Goal: Information Seeking & Learning: Learn about a topic

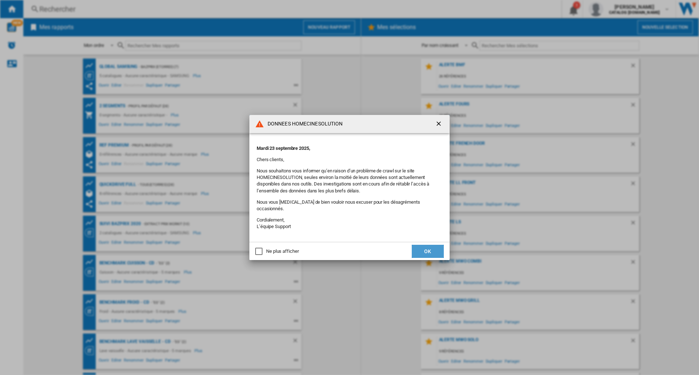
click at [426, 246] on button "OK" at bounding box center [427, 251] width 32 height 13
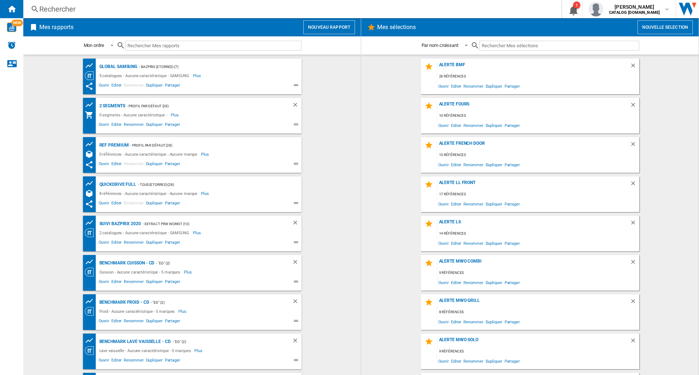
click at [132, 9] on div "Rechercher" at bounding box center [290, 9] width 503 height 10
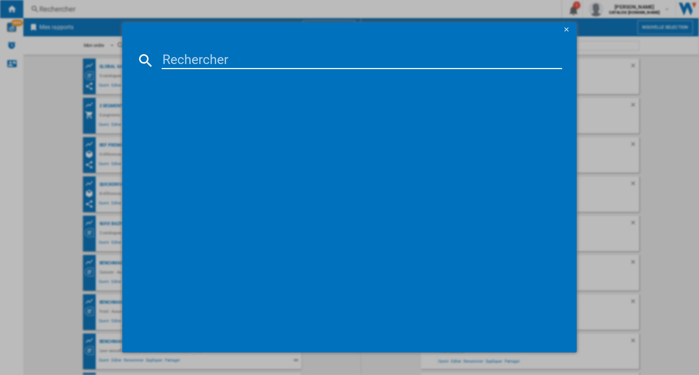
paste input "WW80CGC04DAHEF"
type input "WW80CGC04DAHEF"
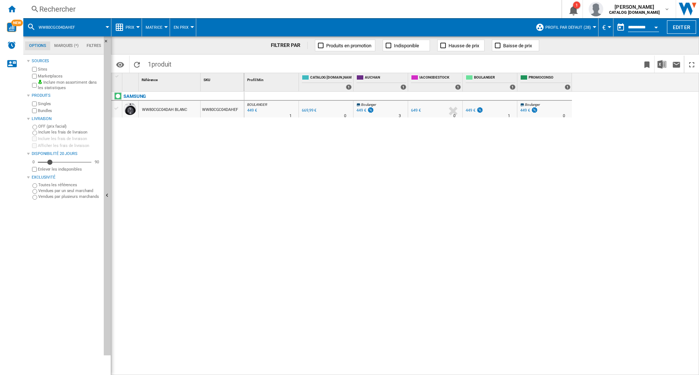
click at [164, 111] on div "WW80CGC04DAH BLANC" at bounding box center [164, 110] width 45 height 17
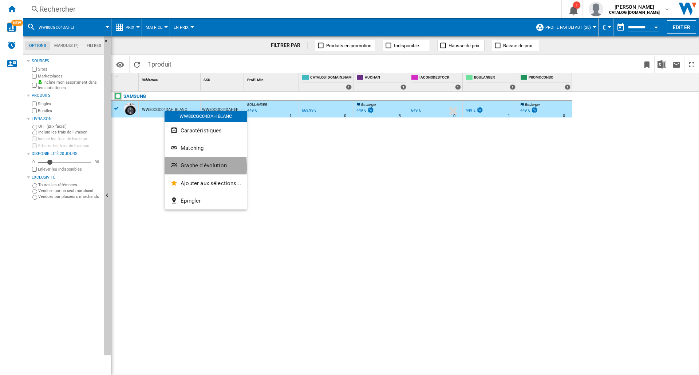
click at [197, 167] on span "Graphe d'évolution" at bounding box center [203, 165] width 46 height 7
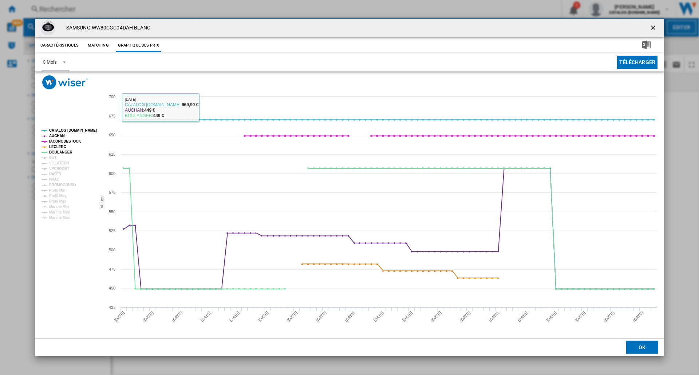
click at [47, 63] on div "3 Mois" at bounding box center [49, 61] width 13 height 5
click at [56, 82] on div "6 Mois" at bounding box center [49, 80] width 13 height 7
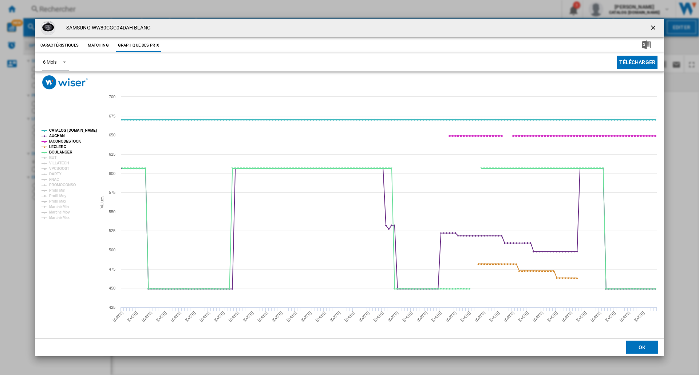
click at [68, 132] on tspan "CATALOG [DOMAIN_NAME]" at bounding box center [73, 130] width 48 height 4
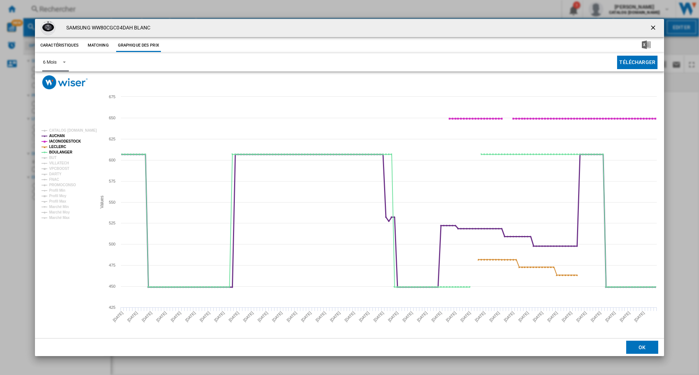
click at [63, 138] on tspan "AUCHAN" at bounding box center [57, 136] width 16 height 4
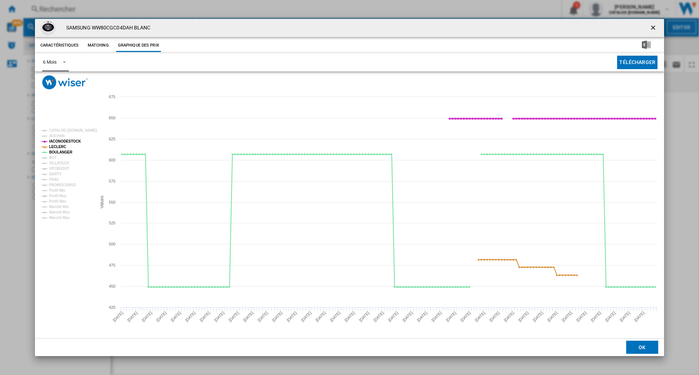
click at [68, 143] on tspan "IACONODESTOCK" at bounding box center [65, 141] width 32 height 4
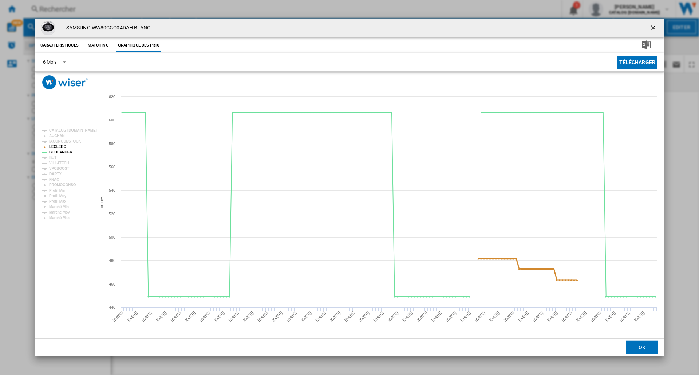
click at [60, 149] on tspan "LECLERC" at bounding box center [57, 147] width 17 height 4
click at [653, 27] on ng-md-icon "getI18NText('BUTTONS.CLOSE_DIALOG')" at bounding box center [653, 28] width 9 height 9
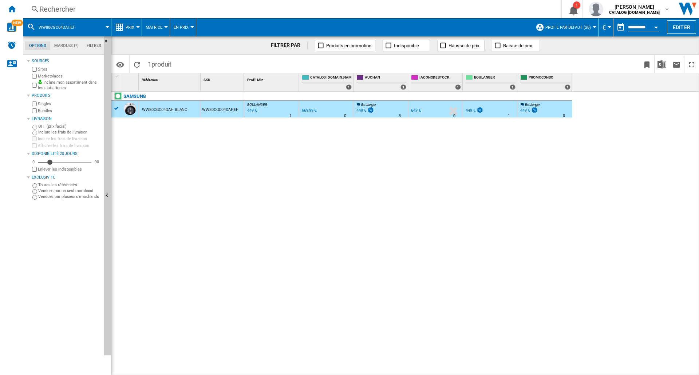
click at [113, 8] on div "Rechercher" at bounding box center [290, 9] width 503 height 10
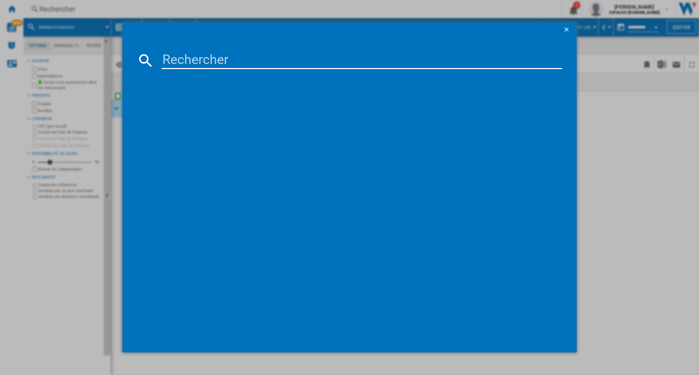
click at [213, 60] on input at bounding box center [362, 60] width 400 height 17
type input "WW90CGC04DAH"
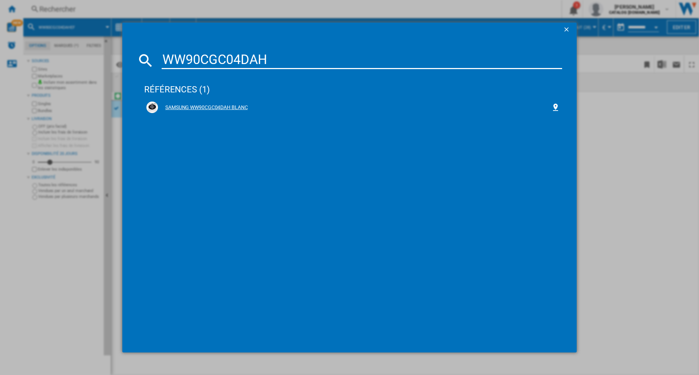
click at [190, 107] on div "SAMSUNG WW90CGC04DAH BLANC" at bounding box center [354, 107] width 393 height 7
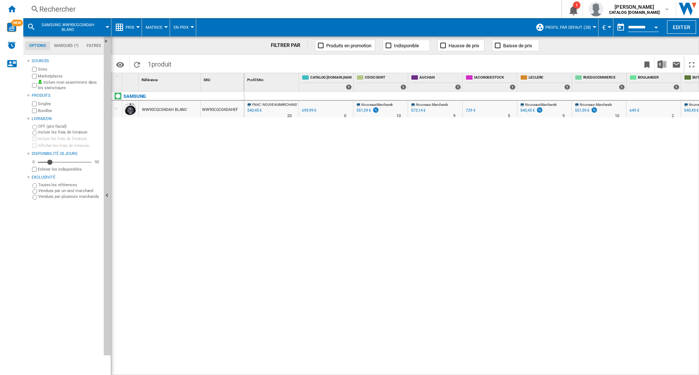
click at [156, 113] on div "WW90CGC04DAH BLANC" at bounding box center [164, 110] width 45 height 17
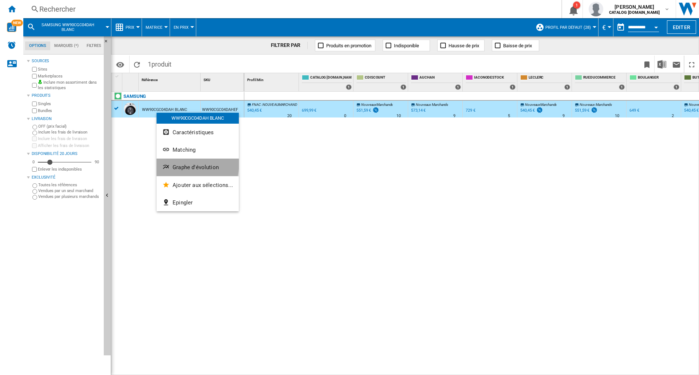
click at [177, 164] on span "Graphe d'évolution" at bounding box center [195, 167] width 46 height 7
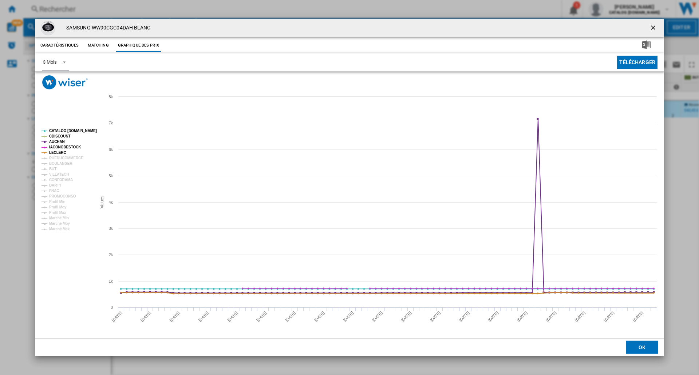
click at [47, 57] on md-select-value "3 Mois" at bounding box center [55, 62] width 27 height 18
click at [52, 81] on div "6 Mois" at bounding box center [49, 80] width 13 height 7
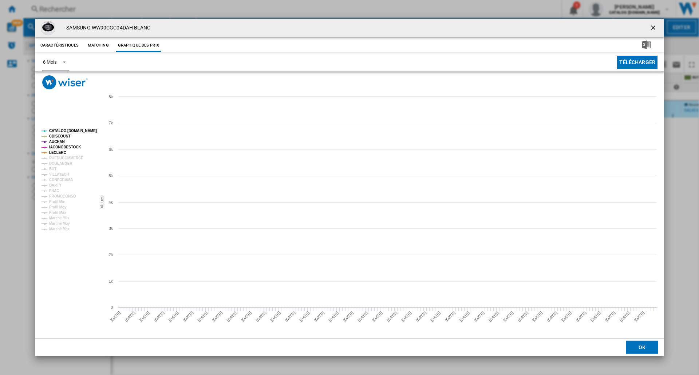
click at [67, 130] on tspan "CATALOG [DOMAIN_NAME]" at bounding box center [73, 131] width 48 height 4
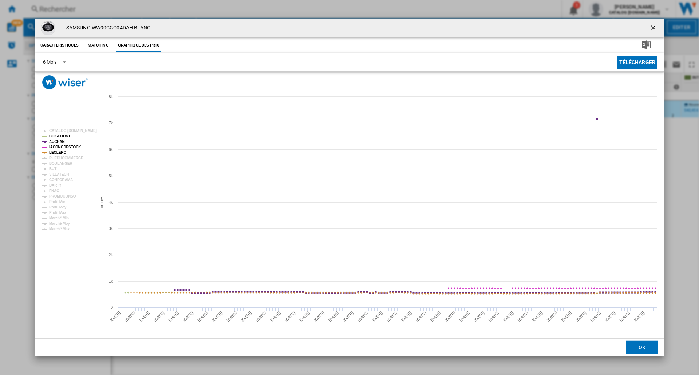
click at [64, 136] on tspan "CDISCOUNT" at bounding box center [59, 136] width 21 height 4
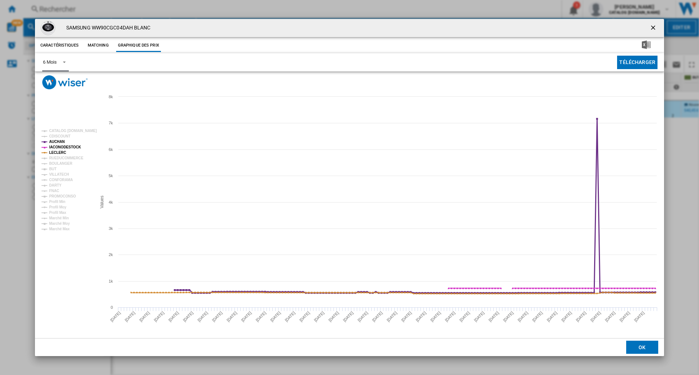
click at [61, 142] on tspan "AUCHAN" at bounding box center [57, 142] width 16 height 4
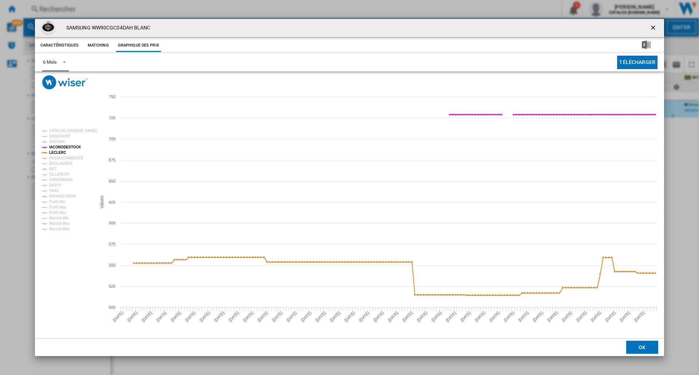
click at [64, 146] on tspan "IACONODESTOCK" at bounding box center [65, 147] width 32 height 4
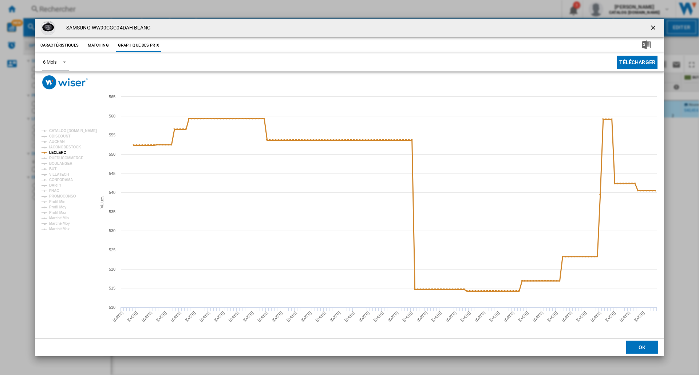
click at [59, 152] on tspan "LECLERC" at bounding box center [57, 153] width 17 height 4
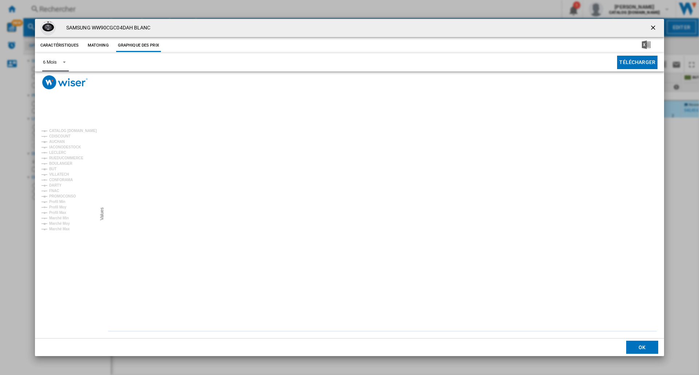
click at [62, 166] on tspan "BOULANGER" at bounding box center [60, 164] width 23 height 4
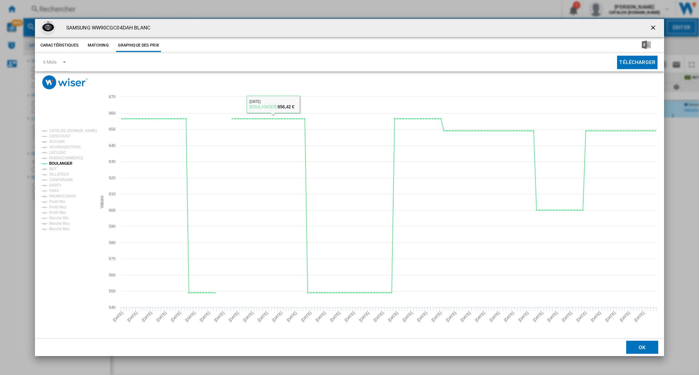
click at [3, 198] on div "SAMSUNG WW90CGC04DAH BLANC Caractéristiques Matching Graphique des prix price 6…" at bounding box center [349, 187] width 699 height 375
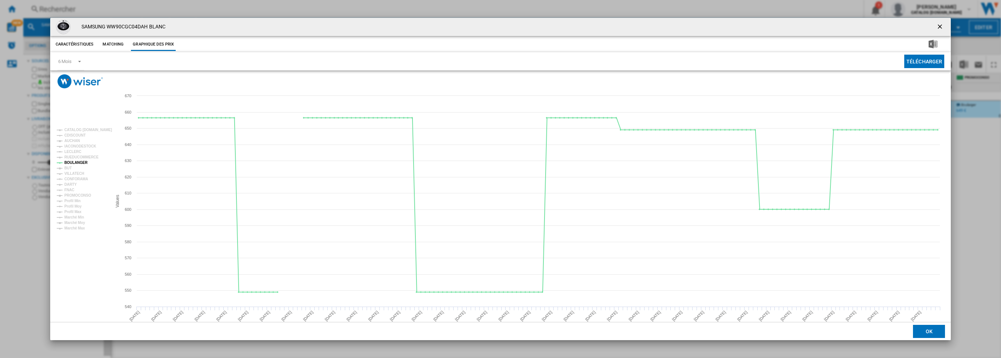
click at [698, 26] on ng-md-icon "getI18NText('BUTTONS.CLOSE_DIALOG')" at bounding box center [941, 27] width 9 height 9
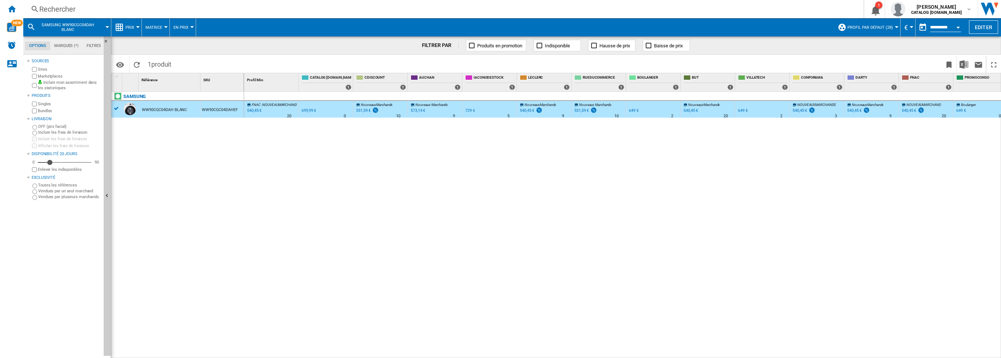
click at [138, 12] on div "Rechercher" at bounding box center [442, 9] width 806 height 10
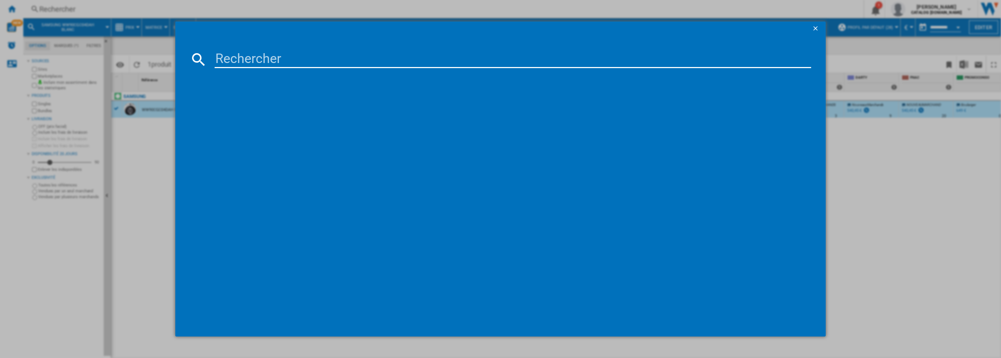
click at [271, 61] on input at bounding box center [513, 59] width 597 height 17
type input "WAN28209FR"
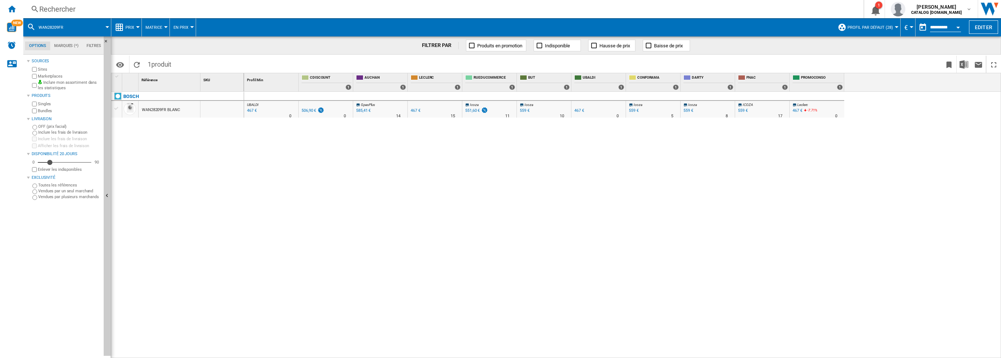
click at [175, 110] on div "WAN28209FR BLANC" at bounding box center [161, 110] width 38 height 17
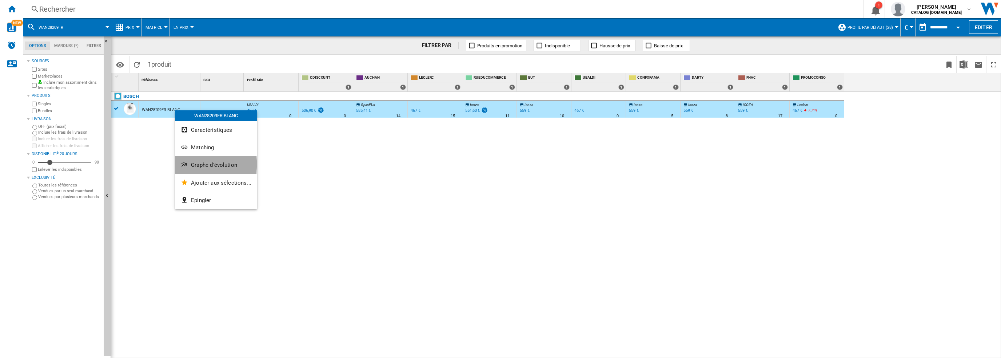
click at [210, 164] on span "Graphe d'évolution" at bounding box center [214, 165] width 46 height 7
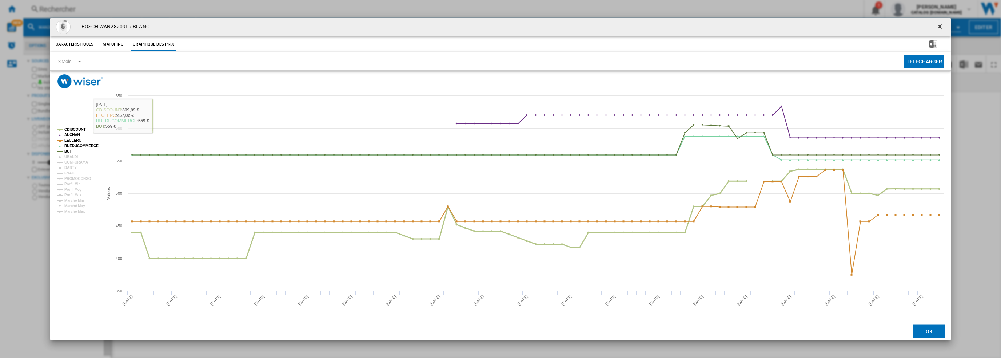
click at [74, 128] on tspan "CDISCOUNT" at bounding box center [74, 129] width 21 height 4
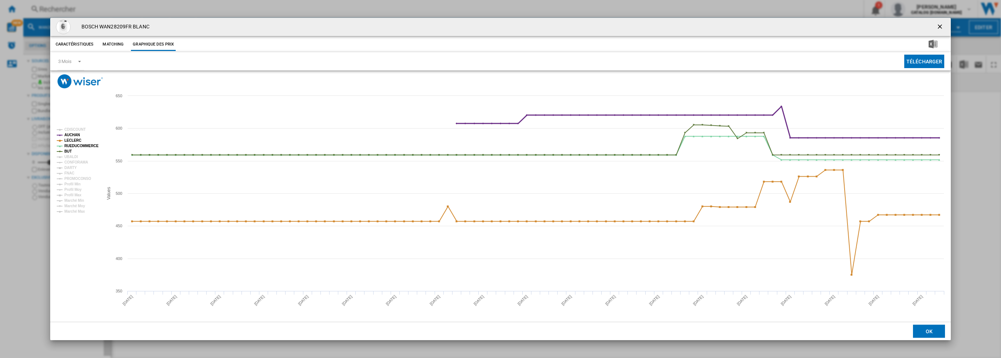
click at [74, 134] on tspan "AUCHAN" at bounding box center [72, 135] width 16 height 4
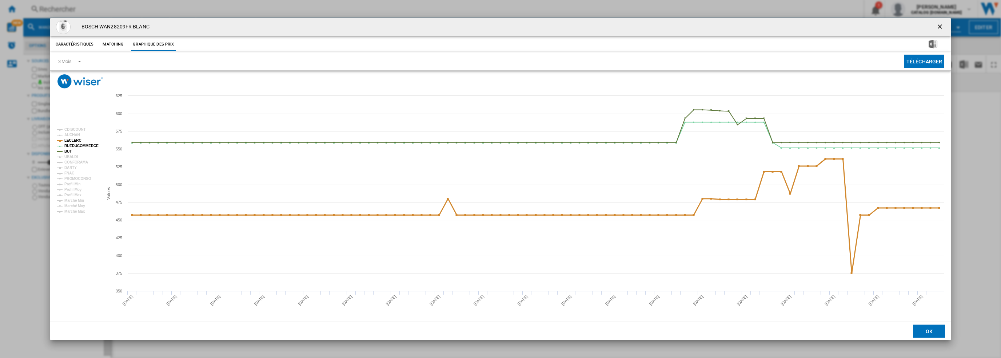
click at [76, 139] on tspan "LECLERC" at bounding box center [72, 140] width 17 height 4
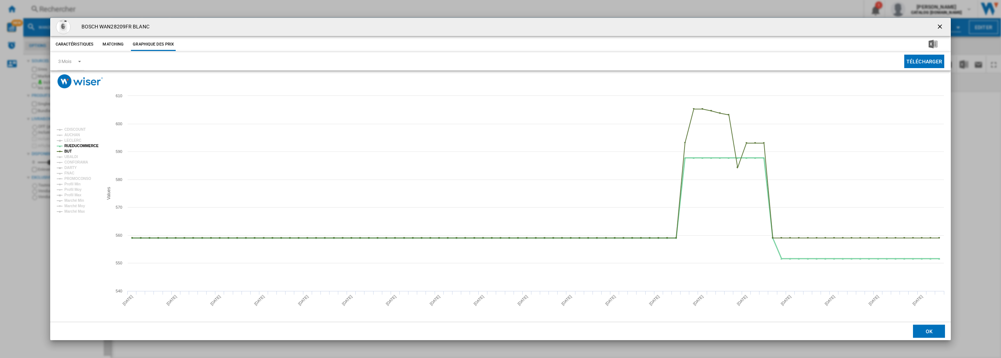
click at [78, 144] on tspan "RUEDUCOMMERCE" at bounding box center [81, 146] width 34 height 4
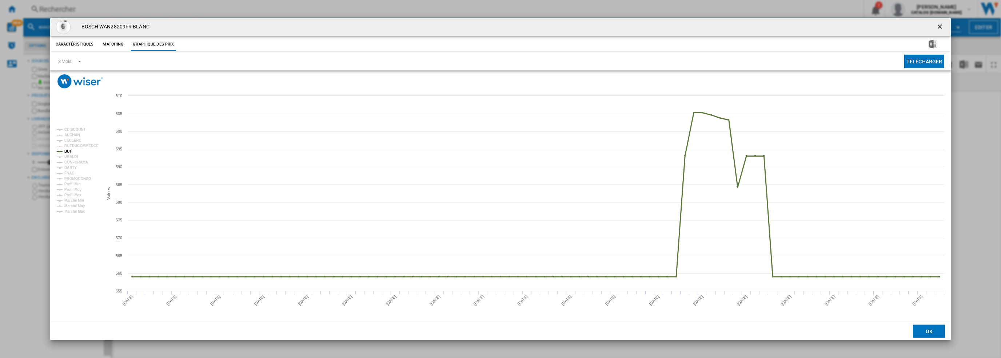
click at [70, 151] on tspan "BUT" at bounding box center [67, 151] width 7 height 4
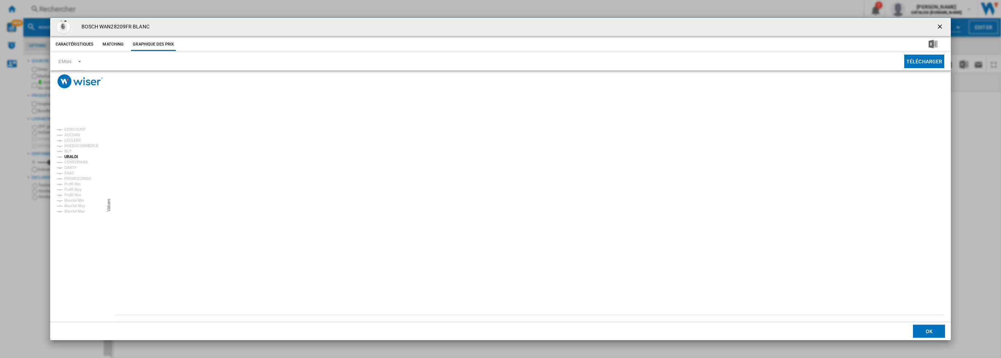
click at [73, 158] on tspan "UBALDI" at bounding box center [70, 157] width 13 height 4
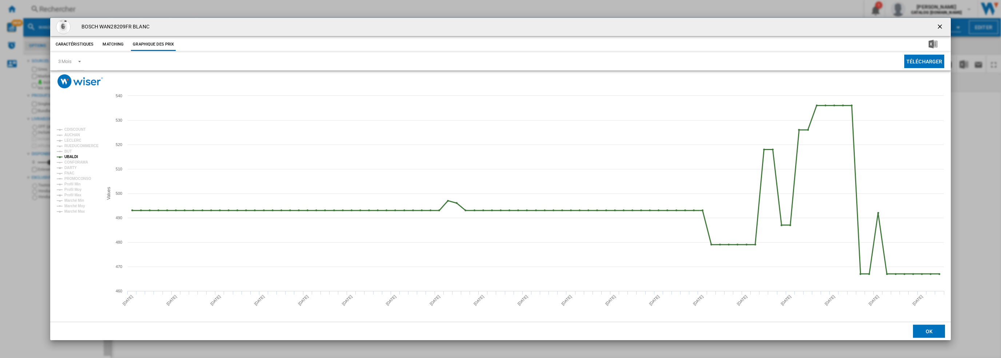
click at [73, 156] on tspan "UBALDI" at bounding box center [70, 157] width 13 height 4
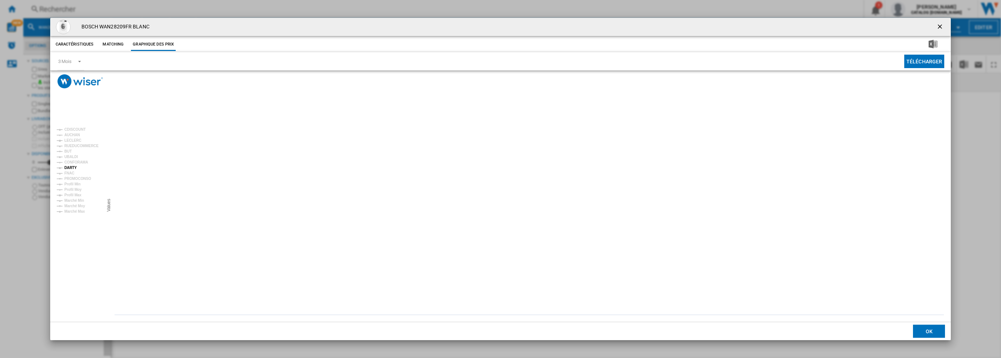
click at [73, 168] on tspan "DARTY" at bounding box center [70, 168] width 12 height 4
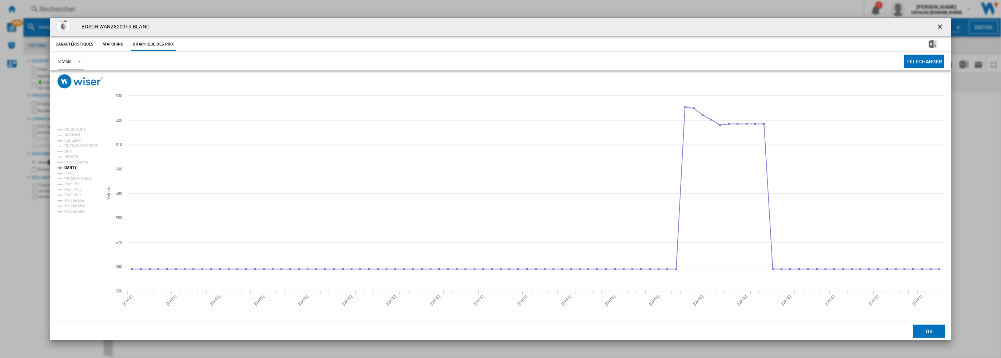
click at [70, 59] on div "3 Mois" at bounding box center [64, 61] width 13 height 5
click at [67, 83] on md-option "6 Mois" at bounding box center [76, 78] width 49 height 17
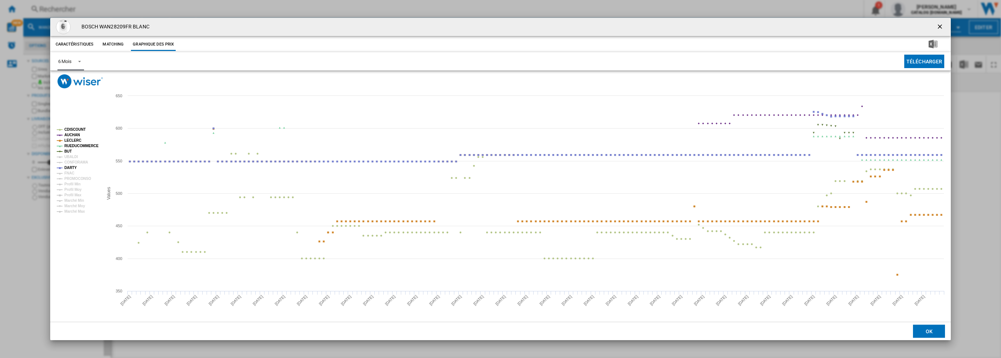
click at [73, 130] on tspan "CDISCOUNT" at bounding box center [74, 129] width 21 height 4
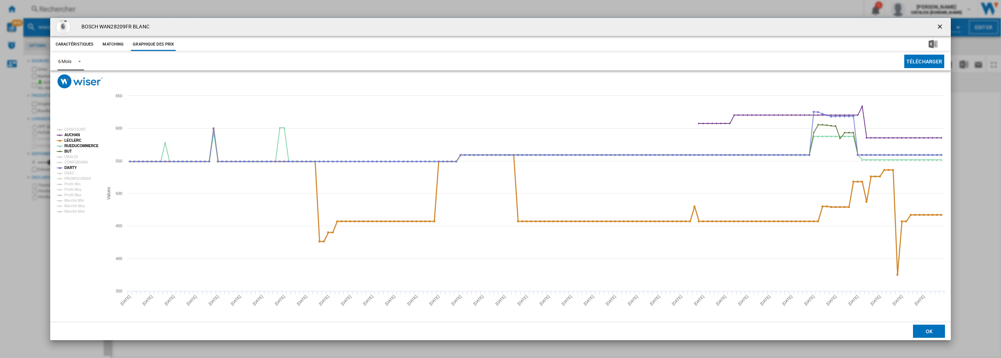
click at [71, 138] on tspan "LECLERC" at bounding box center [72, 140] width 17 height 4
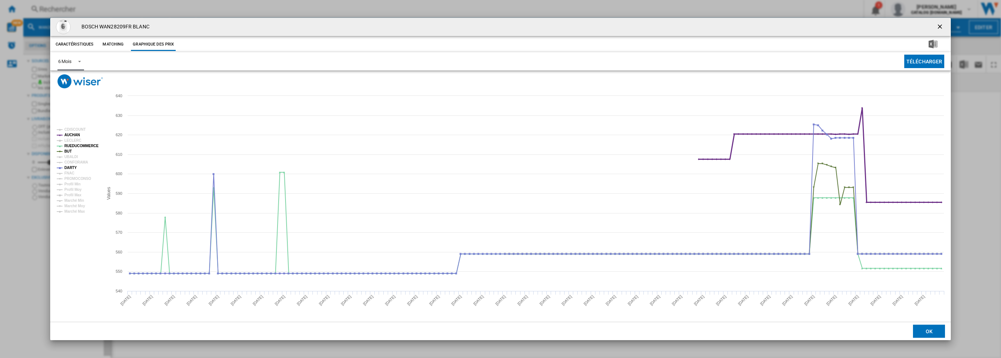
click at [72, 135] on tspan "AUCHAN" at bounding box center [72, 135] width 16 height 4
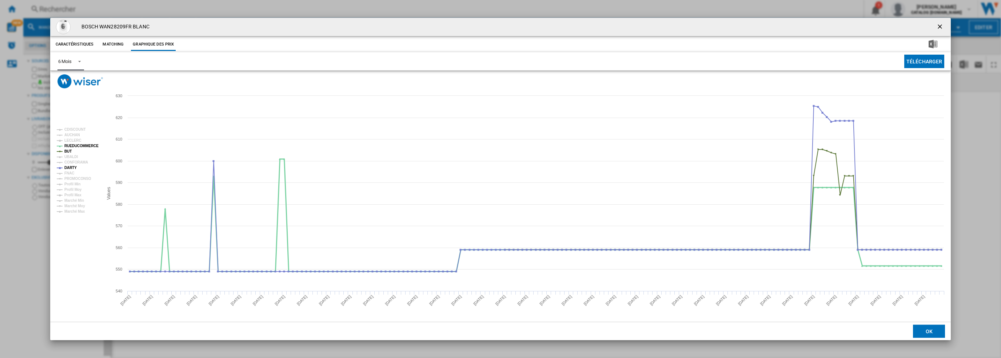
click at [75, 144] on tspan "RUEDUCOMMERCE" at bounding box center [81, 146] width 34 height 4
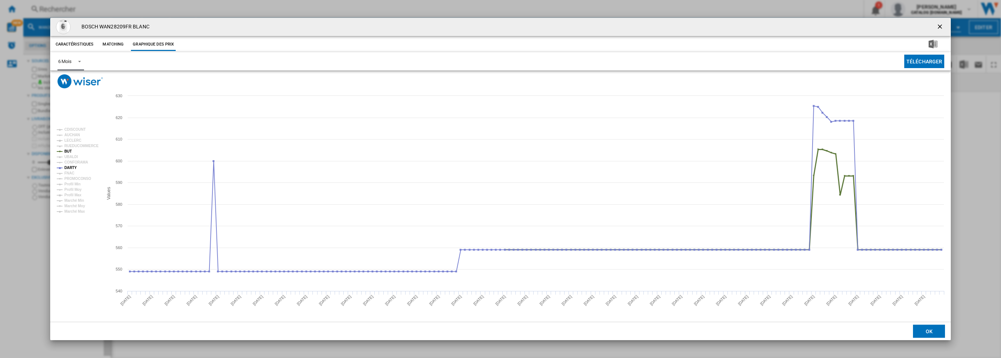
click at [68, 151] on tspan "BUT" at bounding box center [67, 151] width 7 height 4
click at [74, 162] on tspan "CONFORAMA" at bounding box center [76, 162] width 24 height 4
click at [69, 168] on tspan "DARTY" at bounding box center [70, 168] width 12 height 4
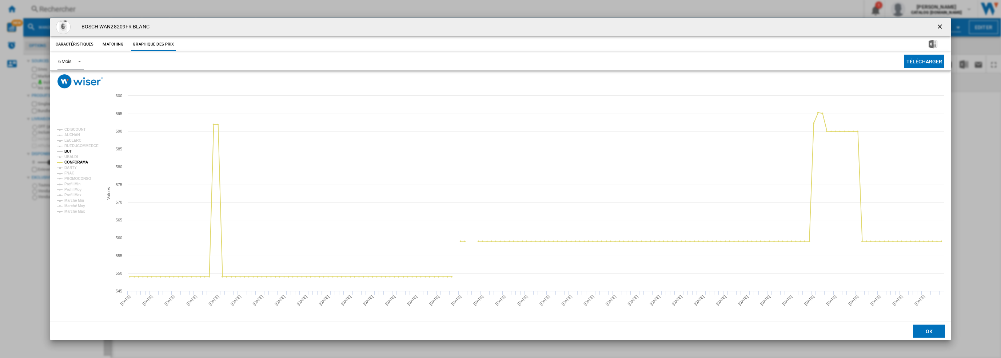
click at [68, 151] on tspan "BUT" at bounding box center [67, 151] width 7 height 4
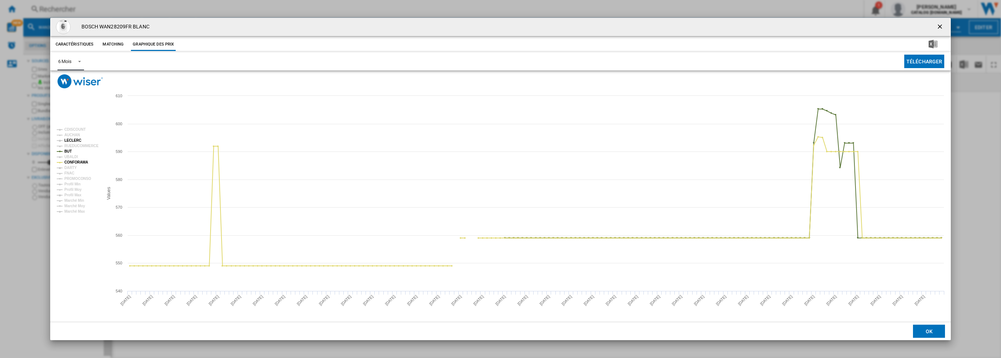
click at [71, 140] on tspan "LECLERC" at bounding box center [72, 140] width 17 height 4
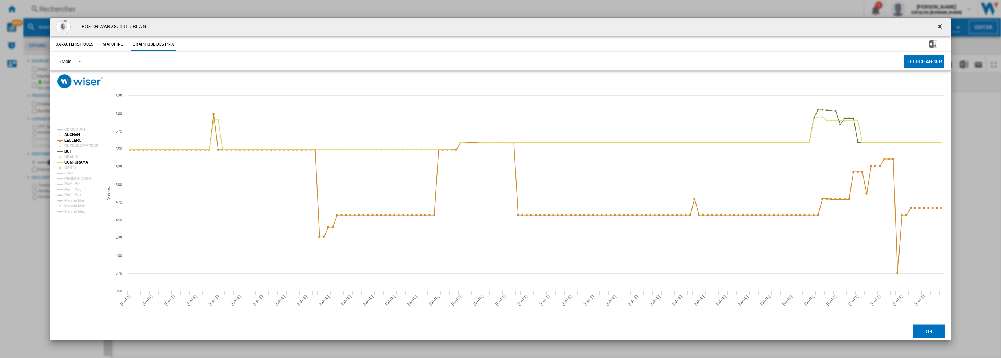
click at [73, 135] on tspan "AUCHAN" at bounding box center [72, 135] width 16 height 4
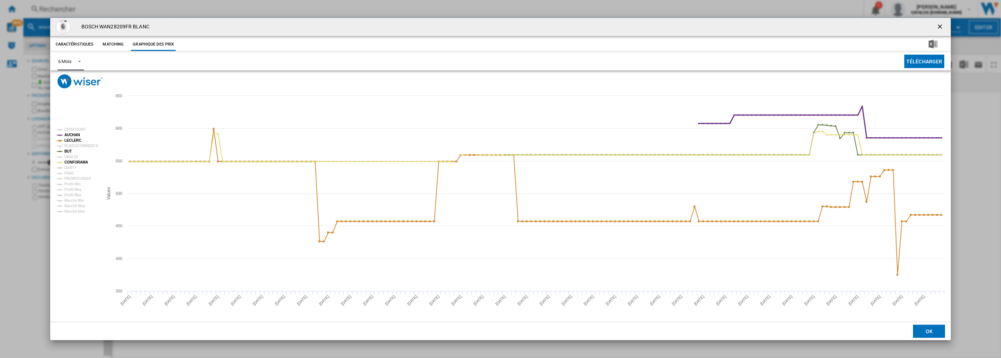
click at [73, 135] on tspan "AUCHAN" at bounding box center [72, 135] width 16 height 4
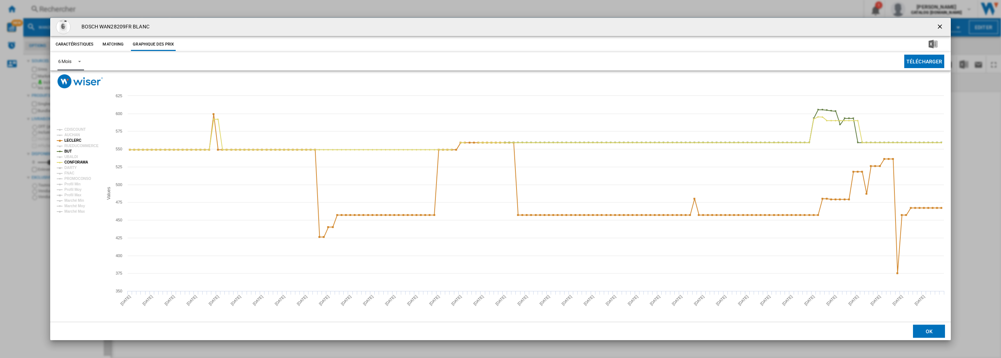
click at [73, 135] on tspan "AUCHAN" at bounding box center [72, 135] width 16 height 4
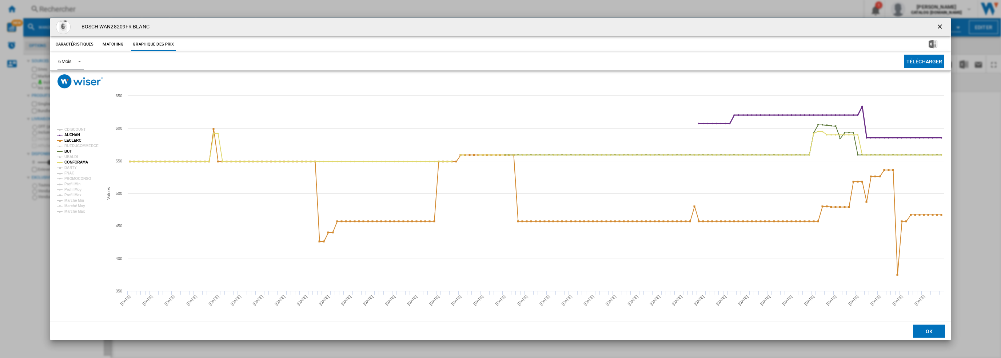
click at [73, 135] on tspan "AUCHAN" at bounding box center [72, 135] width 16 height 4
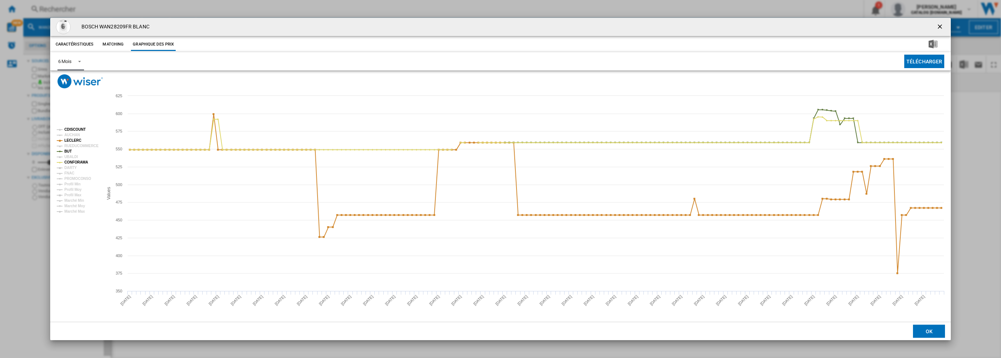
click at [74, 130] on tspan "CDISCOUNT" at bounding box center [74, 129] width 21 height 4
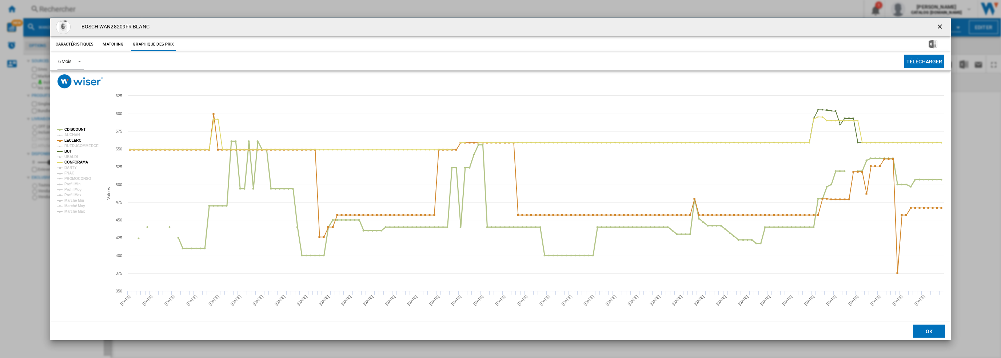
click at [74, 130] on tspan "CDISCOUNT" at bounding box center [74, 129] width 21 height 4
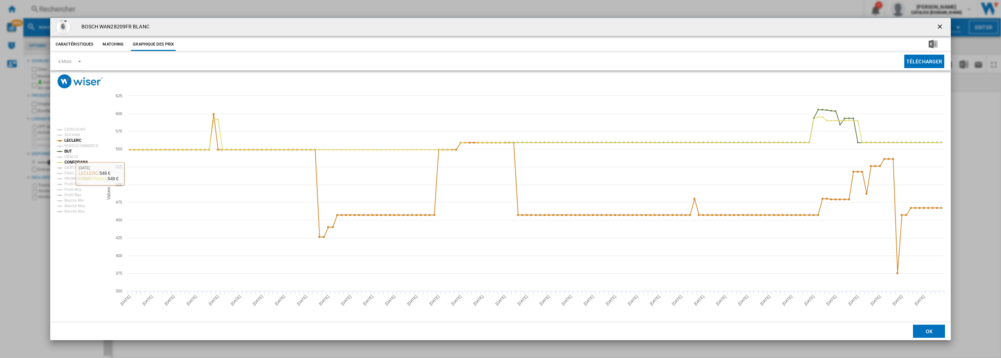
drag, startPoint x: 23, startPoint y: 260, endPoint x: 28, endPoint y: 248, distance: 13.2
click at [23, 260] on div "BOSCH WAN28209FR BLANC Caractéristiques Matching Graphique des prix price N/A d…" at bounding box center [500, 179] width 1001 height 358
click at [698, 26] on ng-md-icon "getI18NText('BUTTONS.CLOSE_DIALOG')" at bounding box center [941, 27] width 9 height 9
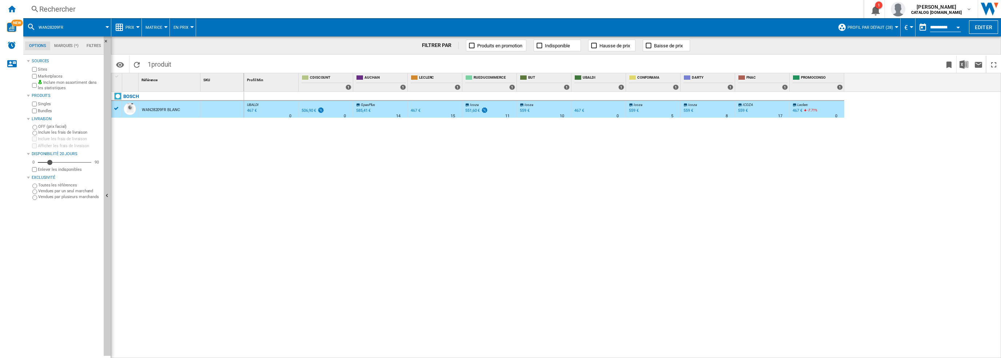
click at [146, 8] on div "Rechercher" at bounding box center [442, 9] width 806 height 10
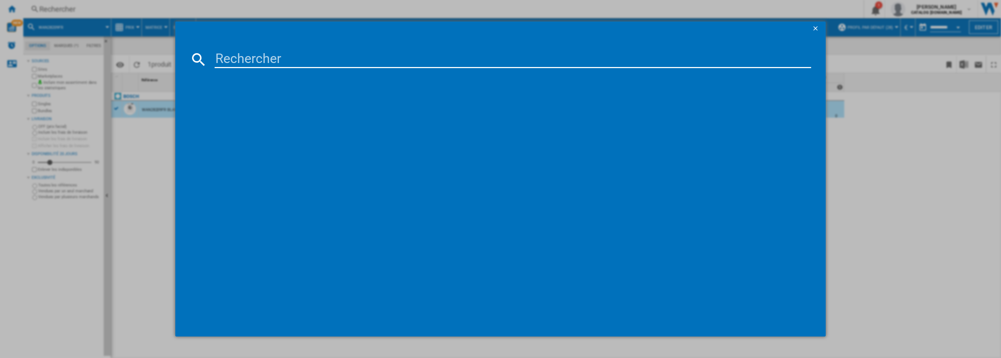
click at [242, 56] on input at bounding box center [513, 59] width 597 height 17
type input "WGE03207FR"
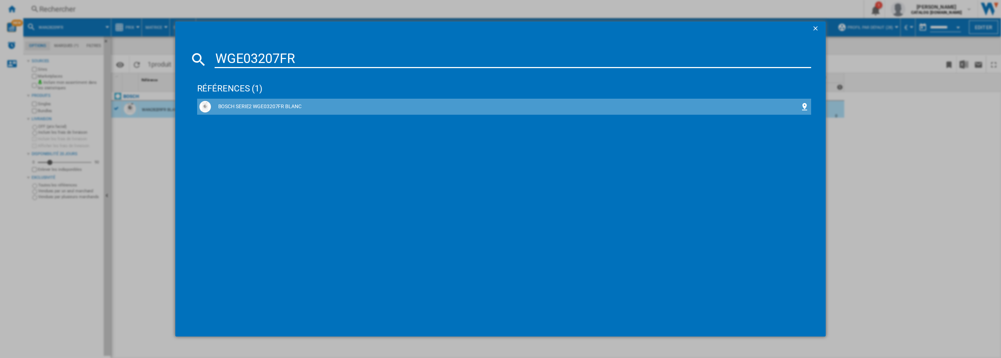
click at [261, 107] on div "BOSCH SERIE2 WGE03207FR BLANC" at bounding box center [506, 106] width 590 height 7
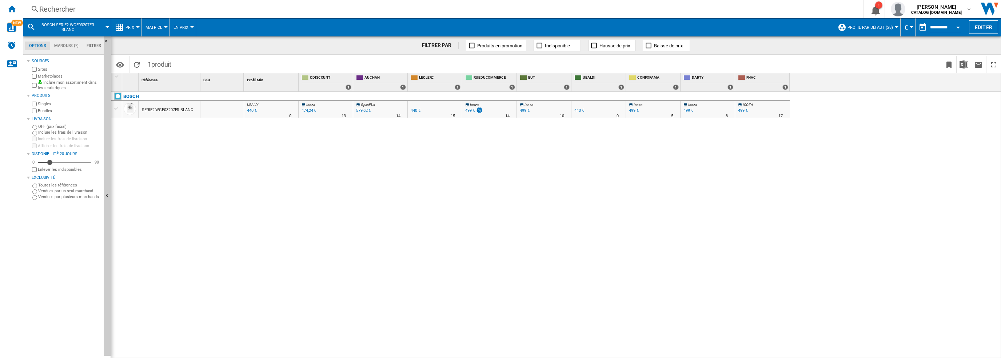
click at [168, 107] on div "SERIE2 WGE03207FR BLANC" at bounding box center [167, 110] width 51 height 17
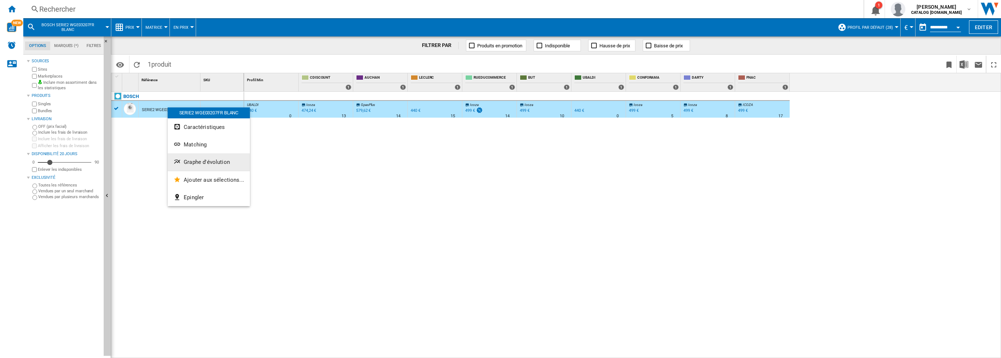
click at [214, 162] on span "Graphe d'évolution" at bounding box center [207, 162] width 46 height 7
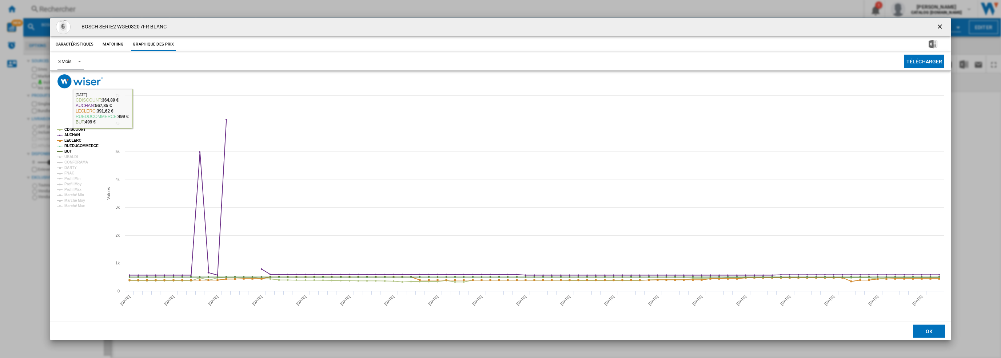
click at [69, 61] on div "3 Mois" at bounding box center [64, 61] width 13 height 5
click at [75, 80] on md-option "6 Mois" at bounding box center [76, 78] width 49 height 17
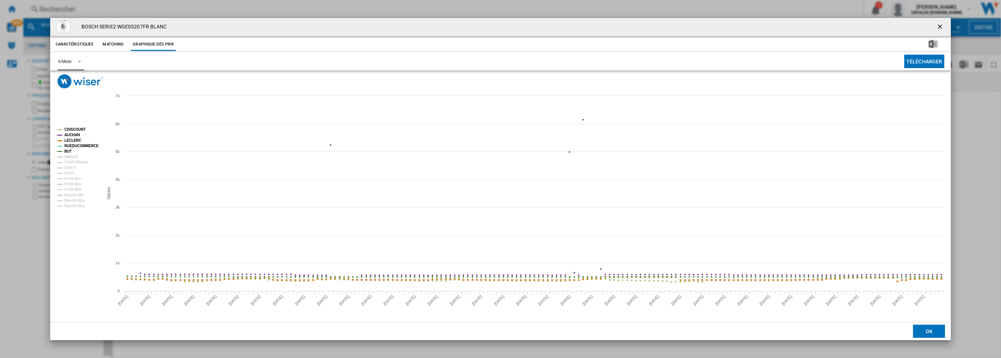
click at [79, 128] on tspan "CDISCOUNT" at bounding box center [74, 129] width 21 height 4
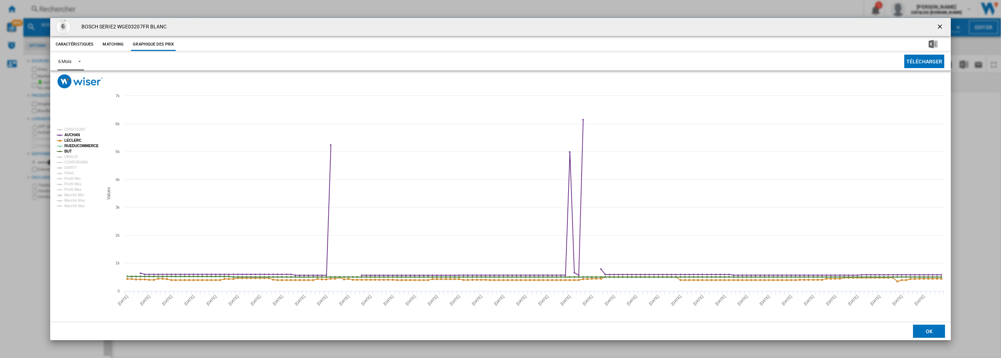
click at [74, 147] on tspan "RUEDUCOMMERCE" at bounding box center [81, 146] width 34 height 4
click at [73, 135] on tspan "AUCHAN" at bounding box center [72, 135] width 16 height 4
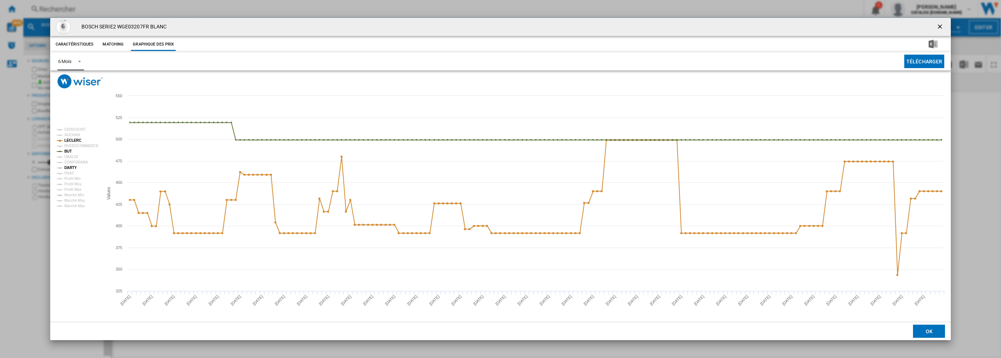
click at [70, 168] on tspan "DARTY" at bounding box center [70, 168] width 12 height 4
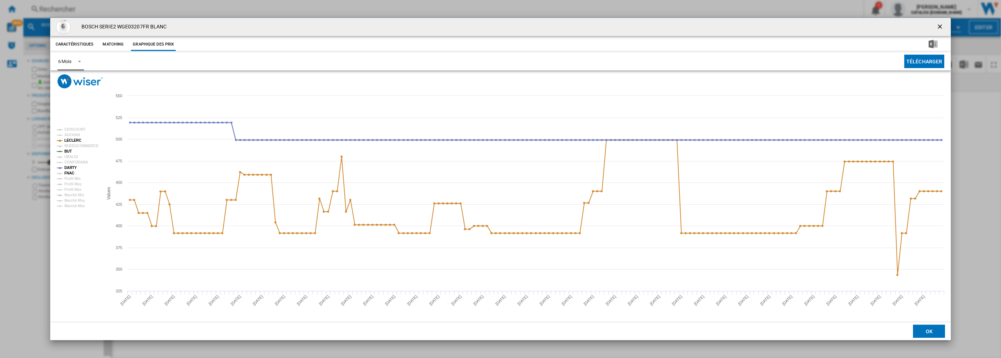
click at [70, 174] on tspan "FNAC" at bounding box center [69, 173] width 10 height 4
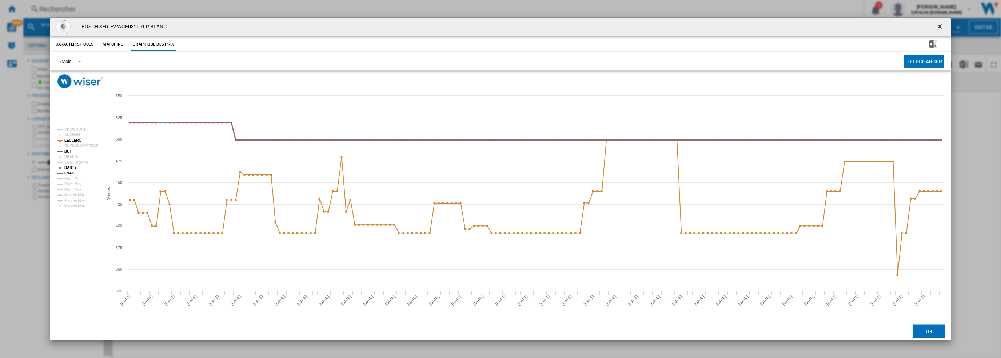
click at [68, 152] on tspan "BUT" at bounding box center [67, 151] width 7 height 4
click at [74, 139] on tspan "LECLERC" at bounding box center [72, 140] width 17 height 4
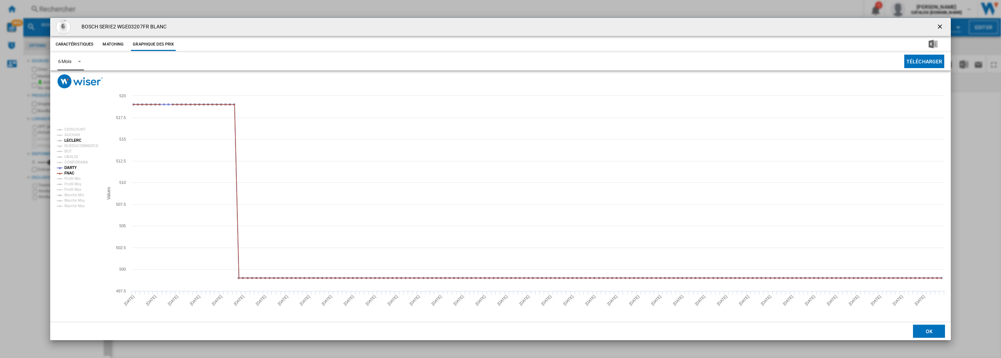
click at [74, 140] on tspan "LECLERC" at bounding box center [72, 140] width 17 height 4
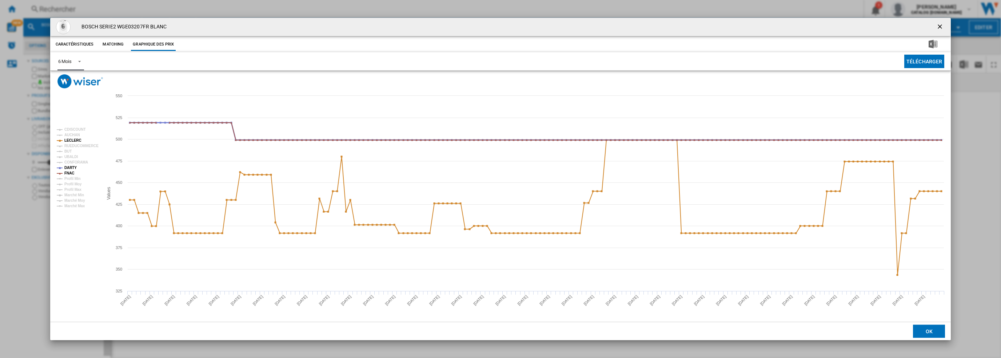
click at [73, 168] on tspan "DARTY" at bounding box center [70, 168] width 12 height 4
click at [70, 173] on tspan "FNAC" at bounding box center [69, 173] width 10 height 4
